Goal: Transaction & Acquisition: Purchase product/service

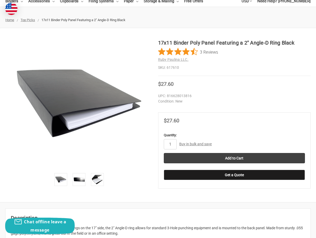
scroll to position [77, 0]
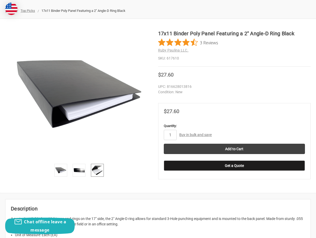
click at [97, 171] on img at bounding box center [97, 170] width 11 height 11
